Goal: Register for event/course

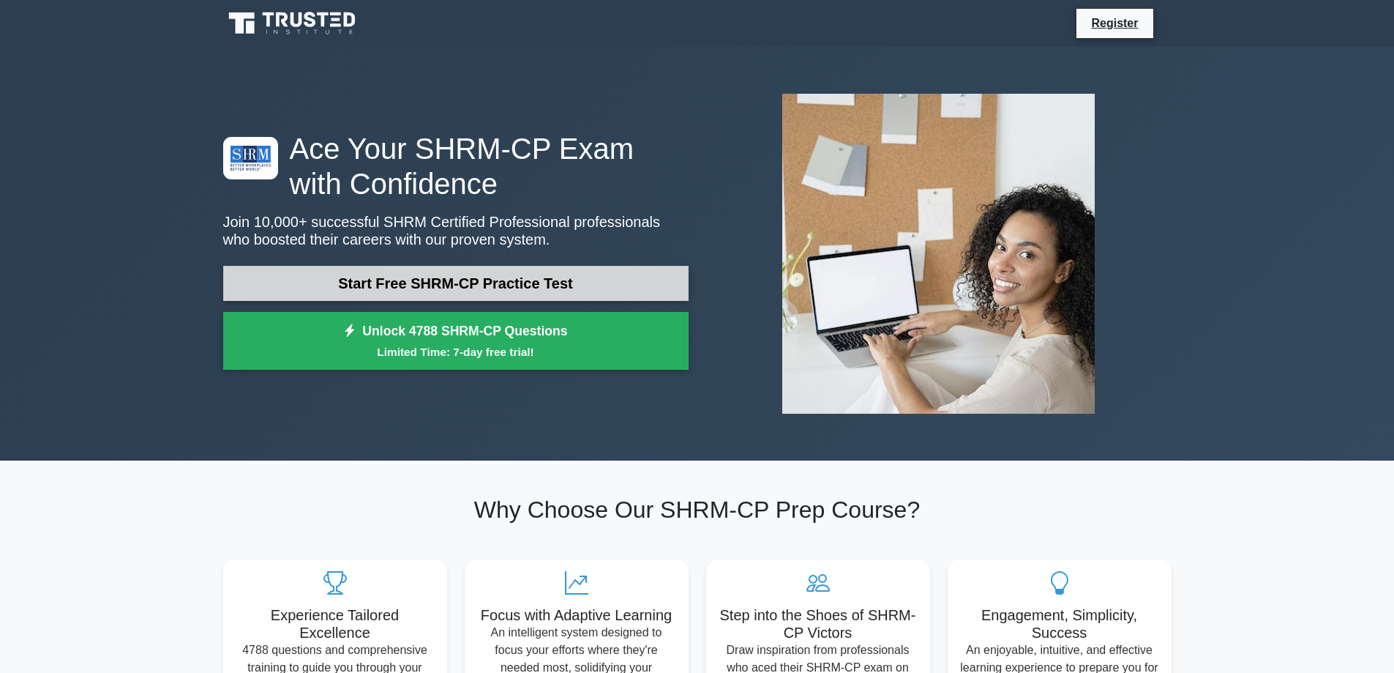
click at [474, 286] on link "Start Free SHRM-CP Practice Test" at bounding box center [455, 283] width 465 height 35
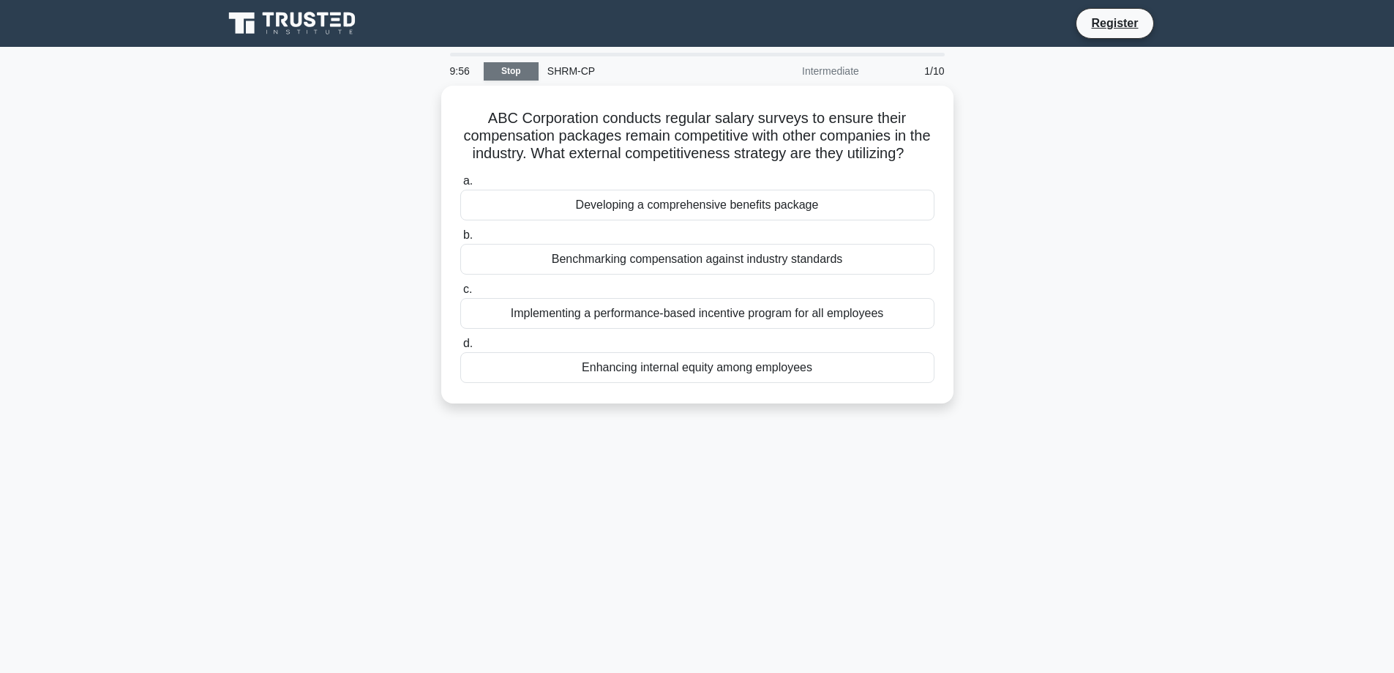
click at [513, 75] on link "Stop" at bounding box center [511, 71] width 55 height 18
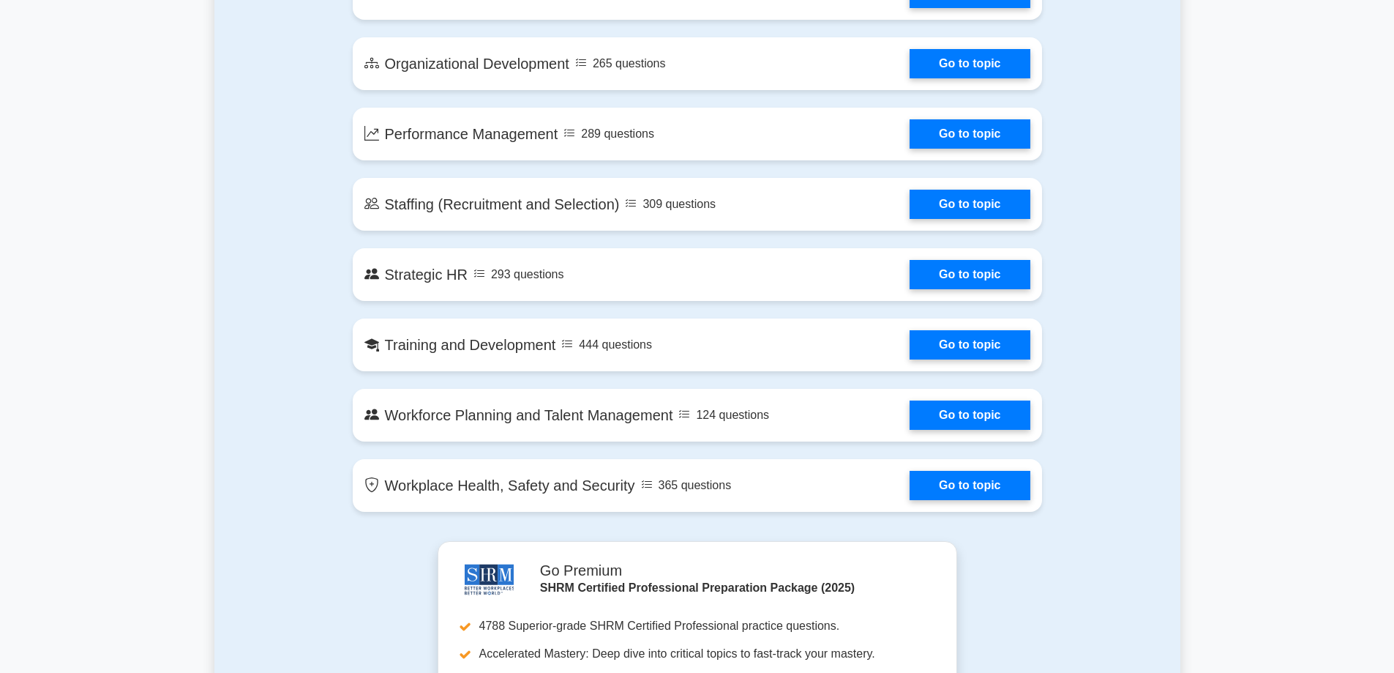
scroll to position [1903, 0]
